Goal: Task Accomplishment & Management: Manage account settings

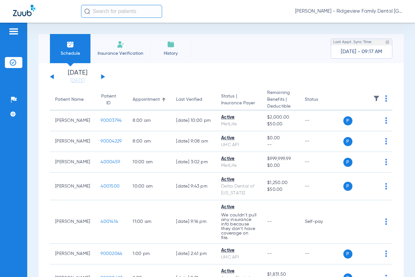
click at [102, 76] on button at bounding box center [103, 76] width 4 height 5
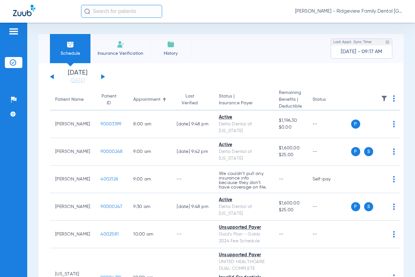
click at [102, 76] on button at bounding box center [103, 76] width 4 height 5
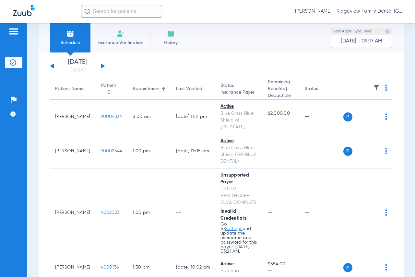
scroll to position [2, 0]
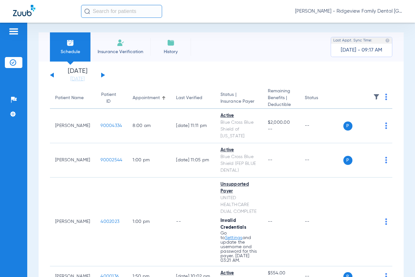
click at [102, 74] on button at bounding box center [103, 75] width 4 height 5
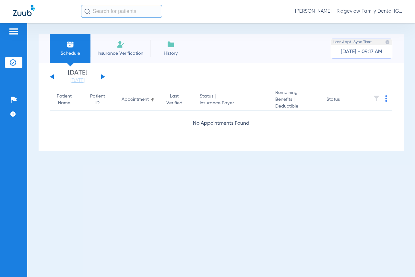
click at [102, 74] on div "[DATE] [DATE] [DATE] [DATE] [DATE] [DATE] [DATE] [DATE] [DATE] [DATE] [DATE] [D…" at bounding box center [77, 77] width 55 height 14
click at [102, 76] on button at bounding box center [103, 76] width 4 height 5
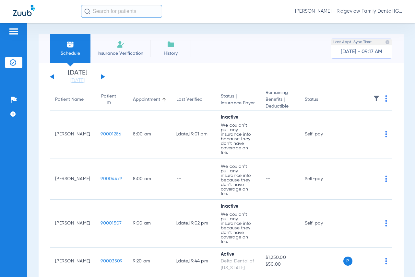
click at [101, 76] on button at bounding box center [103, 76] width 4 height 5
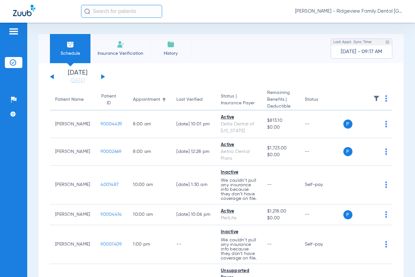
click at [102, 77] on button at bounding box center [103, 76] width 4 height 5
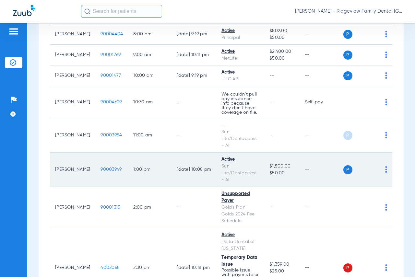
scroll to position [97, 0]
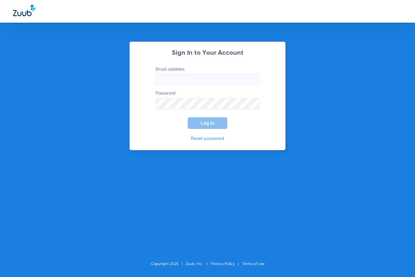
type input "[EMAIL_ADDRESS][DOMAIN_NAME]"
drag, startPoint x: 211, startPoint y: 123, endPoint x: 220, endPoint y: 119, distance: 9.6
click at [211, 123] on span "Log In" at bounding box center [208, 123] width 14 height 5
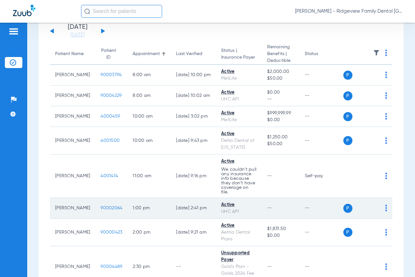
scroll to position [118, 0]
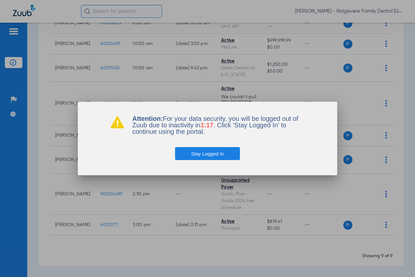
click at [215, 154] on button "Stay Logged In" at bounding box center [207, 153] width 65 height 13
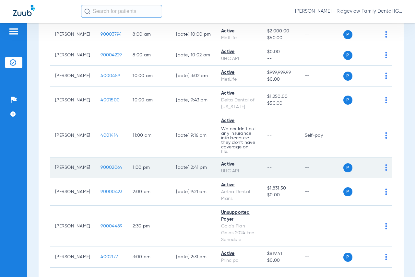
scroll to position [86, 0]
